Goal: Task Accomplishment & Management: Use online tool/utility

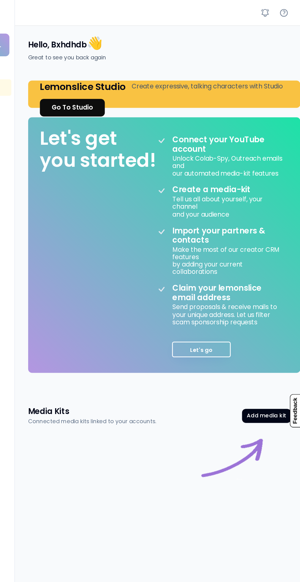
click at [230, 274] on button "Let's go" at bounding box center [222, 273] width 46 height 12
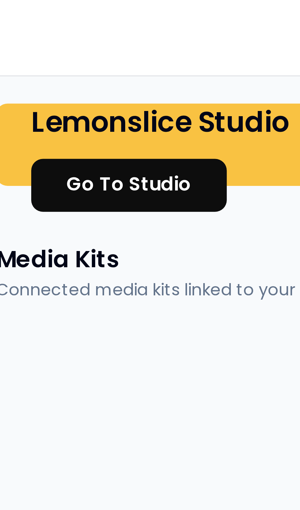
click at [128, 49] on div "Go To Studio" at bounding box center [121, 48] width 32 height 7
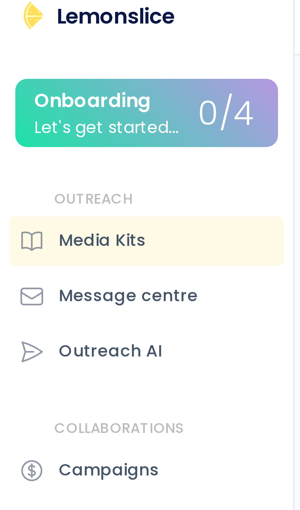
click at [45, 37] on div "Let's get started..." at bounding box center [28, 39] width 38 height 5
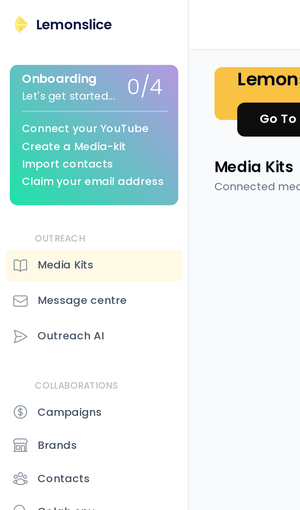
click at [56, 61] on div "Connect your YouTube Create a Media-kit Import contacts Claim your email address" at bounding box center [38, 60] width 59 height 31
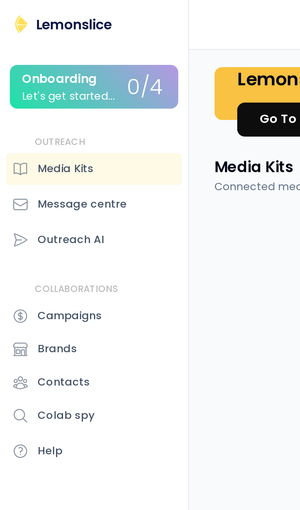
click at [59, 39] on div "0/4" at bounding box center [58, 35] width 15 height 9
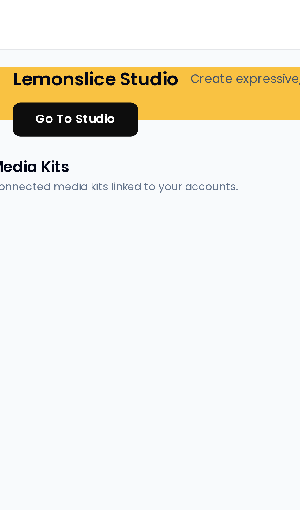
click at [116, 49] on div "Go To Studio" at bounding box center [121, 48] width 32 height 7
